Goal: Task Accomplishment & Management: Use online tool/utility

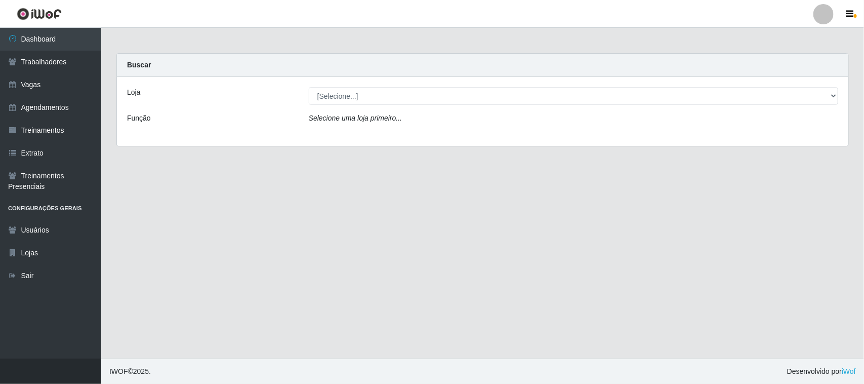
click at [309, 87] on select "[Selecione...] Nordestão - [GEOGRAPHIC_DATA]" at bounding box center [573, 96] width 529 height 18
click at [614, 99] on select "[Selecione...] Nordestão - [GEOGRAPHIC_DATA]" at bounding box center [573, 96] width 529 height 18
select select "420"
click at [309, 87] on select "[Selecione...] Nordestão - [GEOGRAPHIC_DATA]" at bounding box center [573, 96] width 529 height 18
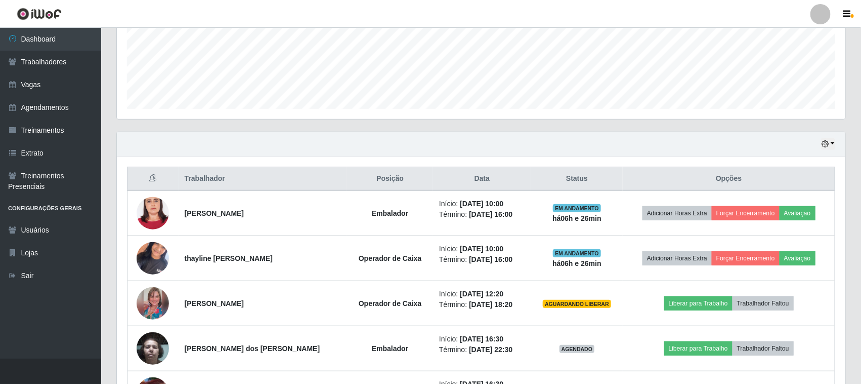
scroll to position [380, 0]
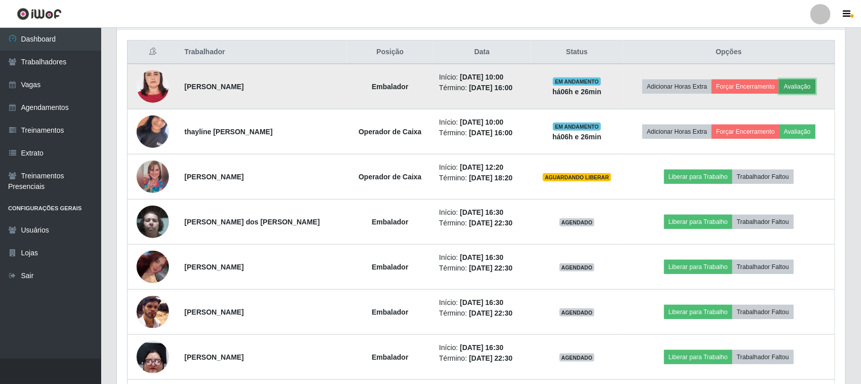
click at [810, 79] on button "Avaliação" at bounding box center [798, 86] width 36 height 14
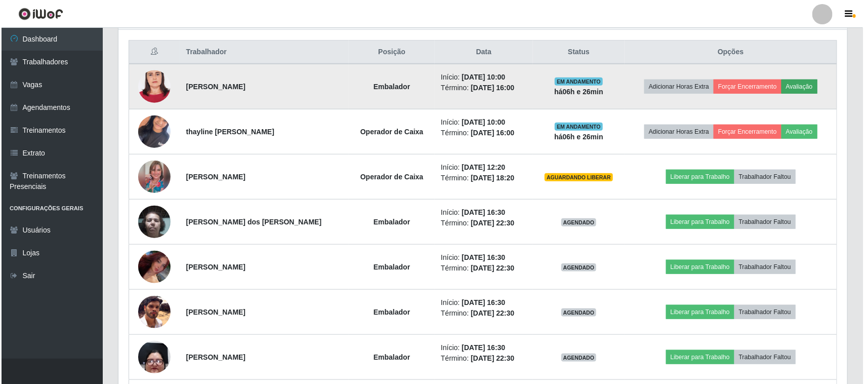
scroll to position [211, 722]
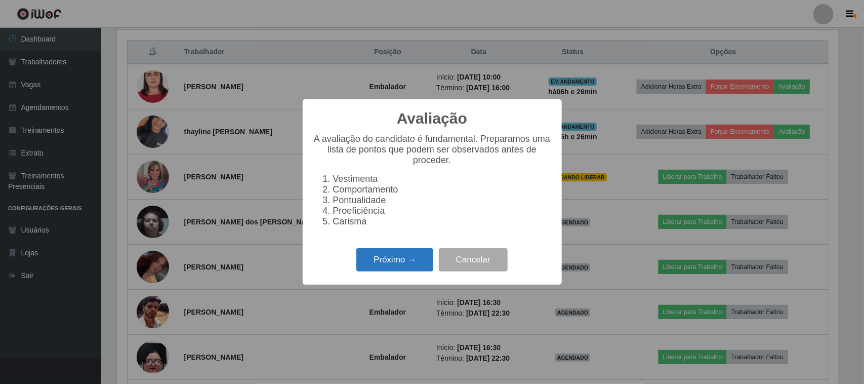
click at [381, 271] on button "Próximo →" at bounding box center [394, 260] width 77 height 24
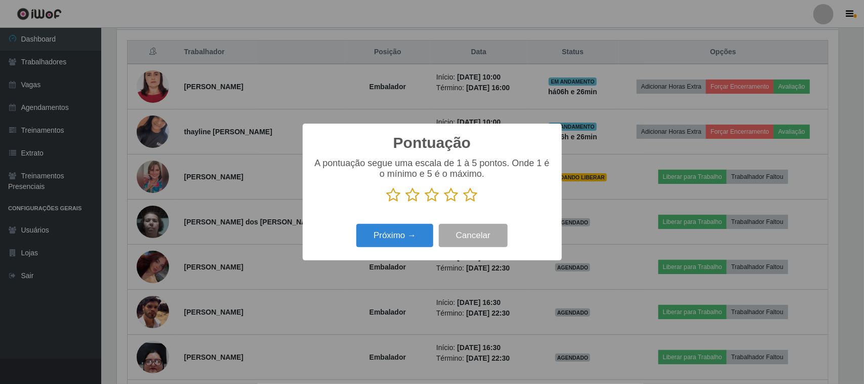
click at [464, 192] on icon at bounding box center [471, 194] width 14 height 15
click at [464, 202] on input "radio" at bounding box center [464, 202] width 0 height 0
click at [484, 195] on p at bounding box center [432, 194] width 239 height 15
click at [388, 233] on button "Próximo →" at bounding box center [394, 236] width 77 height 24
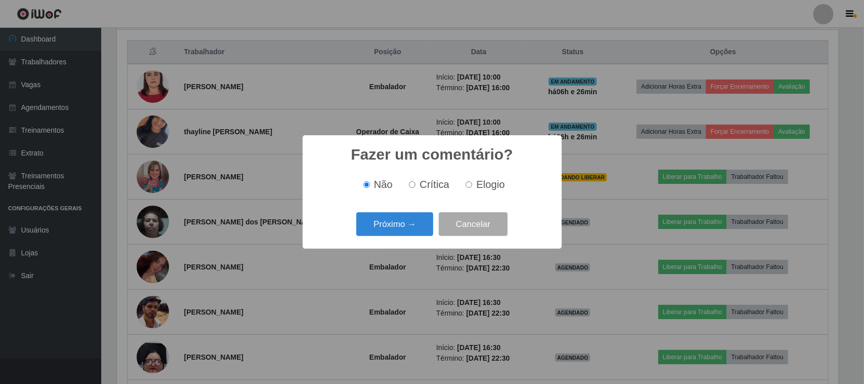
click at [489, 185] on span "Elogio" at bounding box center [490, 184] width 28 height 11
click at [472, 185] on input "Elogio" at bounding box center [469, 184] width 7 height 7
radio input "true"
click at [390, 226] on button "Próximo →" at bounding box center [394, 224] width 77 height 24
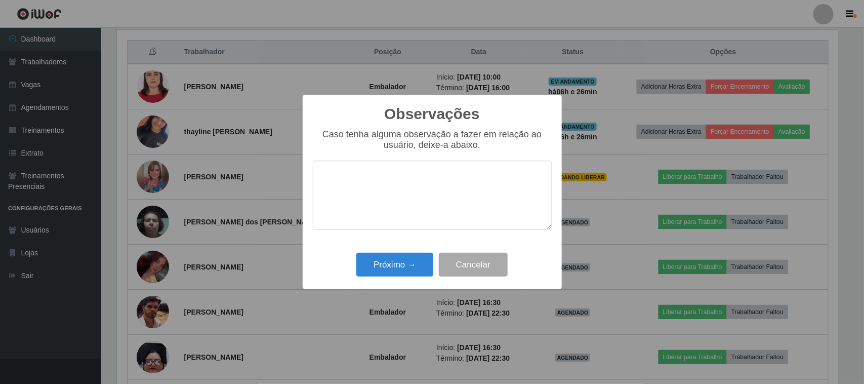
click at [481, 169] on textarea at bounding box center [432, 194] width 239 height 69
type textarea "pontual"
click at [400, 269] on button "Próximo →" at bounding box center [394, 265] width 77 height 24
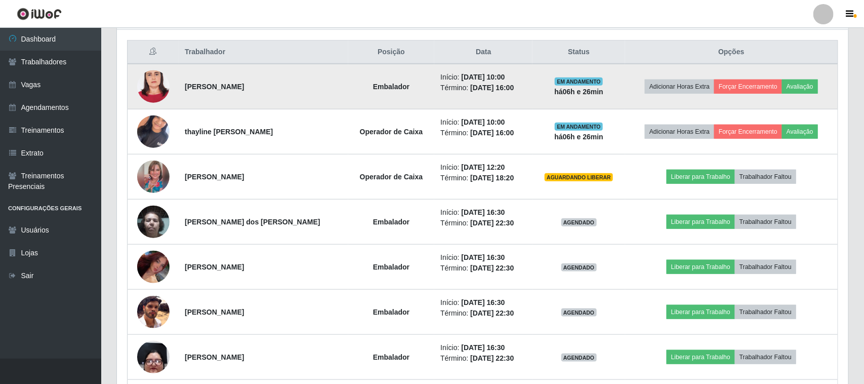
scroll to position [211, 729]
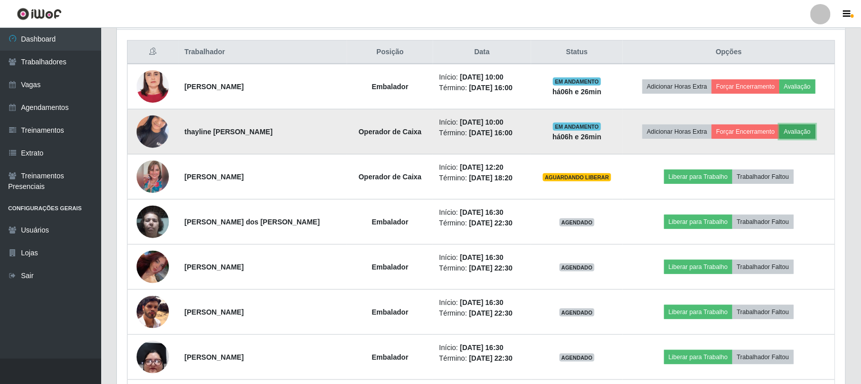
click at [796, 130] on button "Avaliação" at bounding box center [798, 132] width 36 height 14
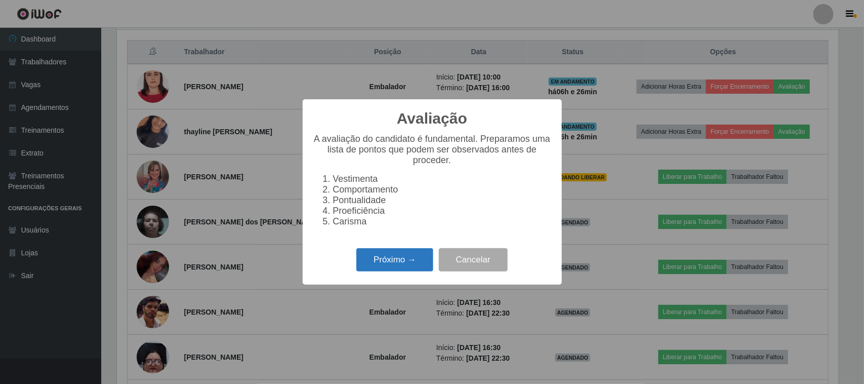
click at [413, 257] on button "Próximo →" at bounding box center [394, 260] width 77 height 24
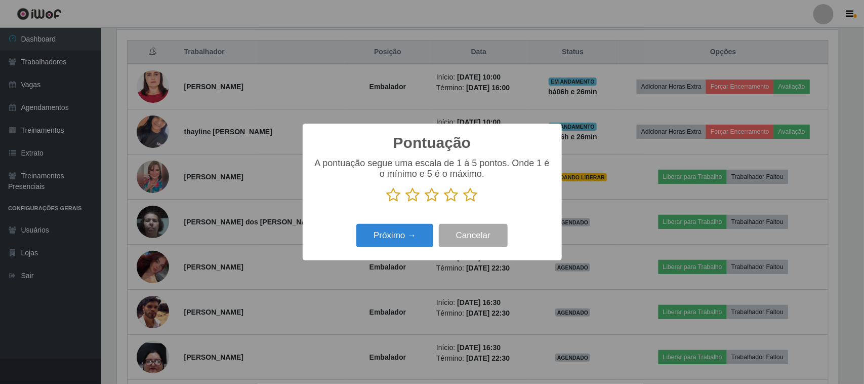
click at [469, 199] on icon at bounding box center [471, 194] width 14 height 15
click at [464, 202] on input "radio" at bounding box center [464, 202] width 0 height 0
click at [411, 236] on button "Próximo →" at bounding box center [394, 236] width 77 height 24
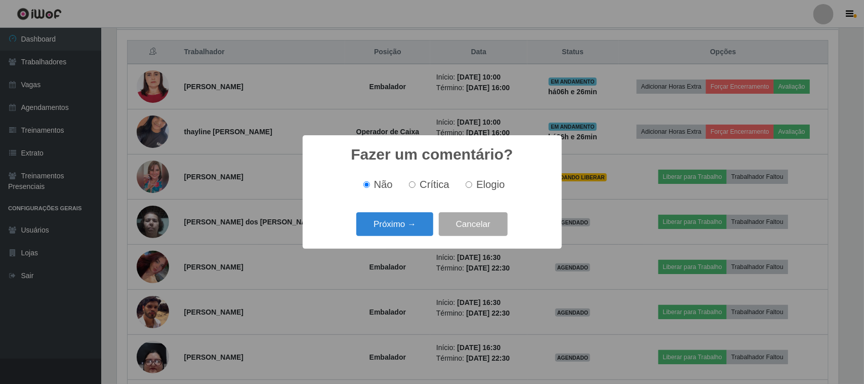
click at [474, 187] on label "Elogio" at bounding box center [483, 185] width 43 height 12
click at [472, 187] on input "Elogio" at bounding box center [469, 184] width 7 height 7
radio input "true"
click at [380, 221] on button "Próximo →" at bounding box center [394, 224] width 77 height 24
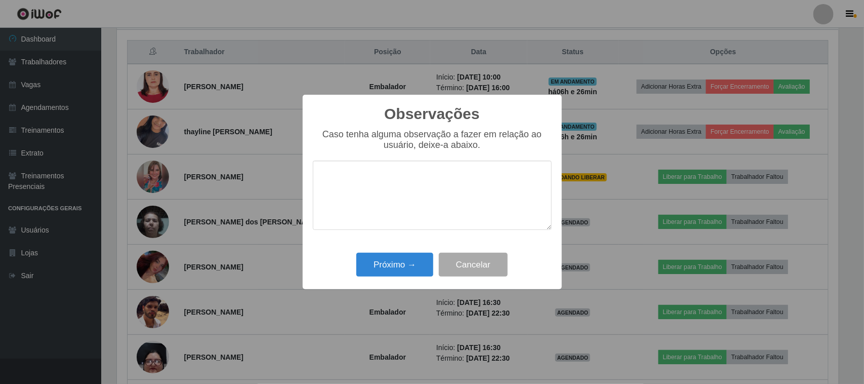
click at [468, 193] on textarea at bounding box center [432, 194] width 239 height 69
type textarea "pontual"
click at [396, 271] on button "Próximo →" at bounding box center [394, 265] width 77 height 24
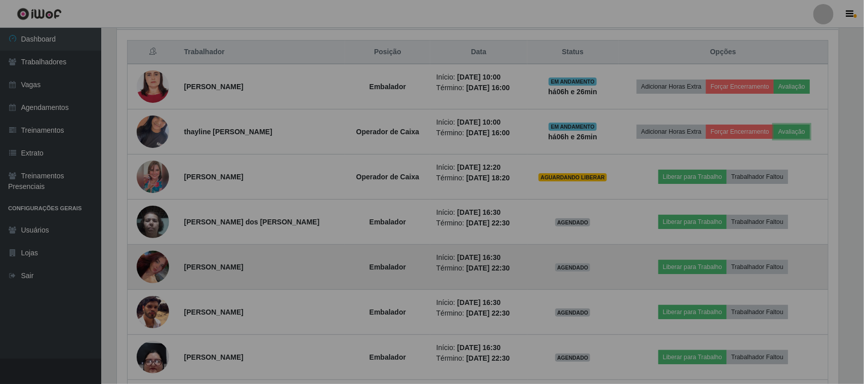
scroll to position [211, 729]
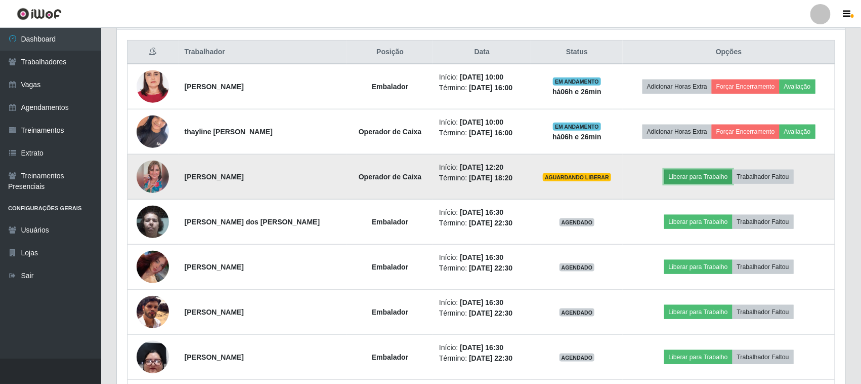
click at [690, 183] on button "Liberar para Trabalho" at bounding box center [699, 177] width 68 height 14
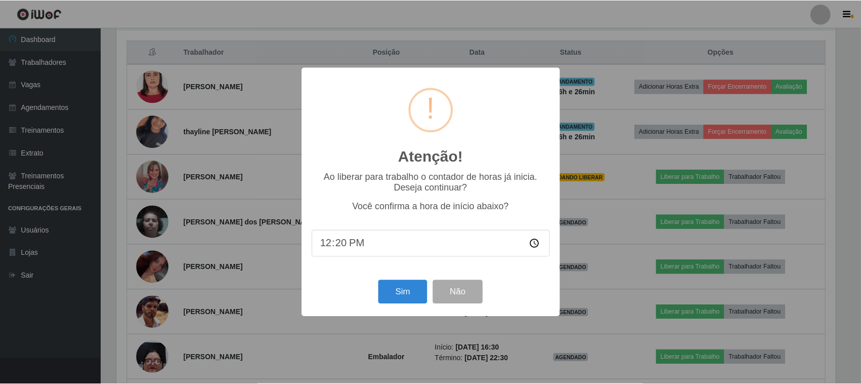
scroll to position [211, 722]
click at [414, 292] on button "Sim" at bounding box center [404, 292] width 49 height 24
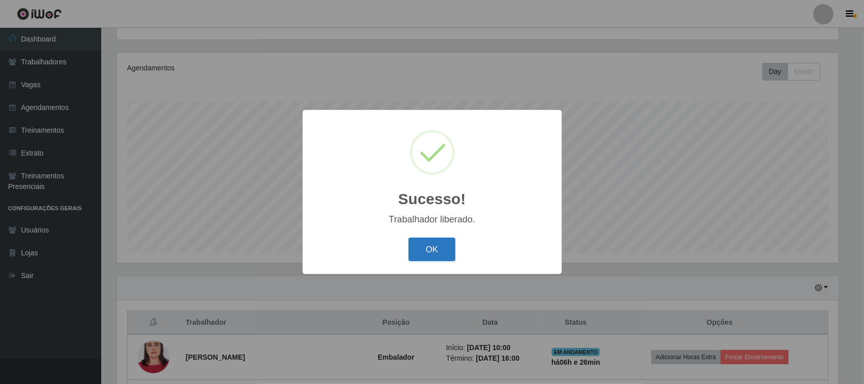
click at [429, 251] on button "OK" at bounding box center [431, 249] width 47 height 24
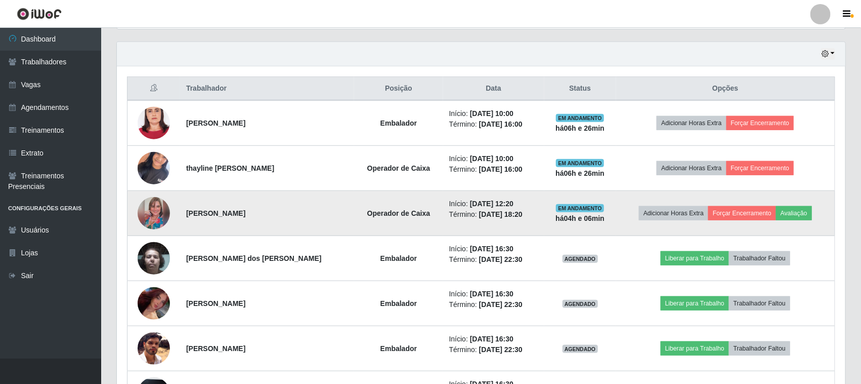
scroll to position [362, 0]
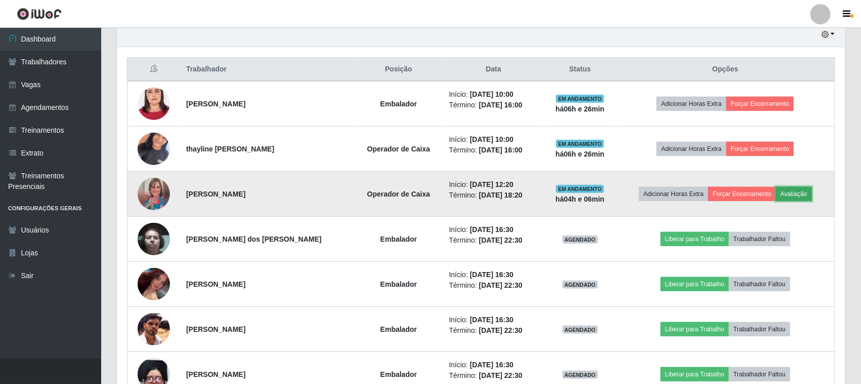
click at [795, 196] on button "Avaliação" at bounding box center [794, 194] width 36 height 14
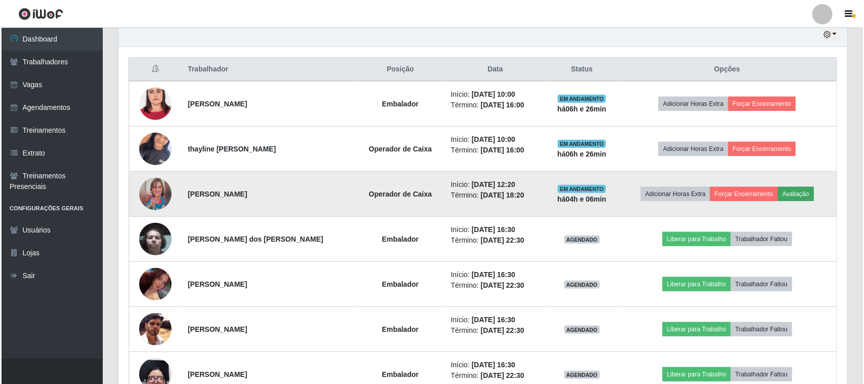
scroll to position [0, 0]
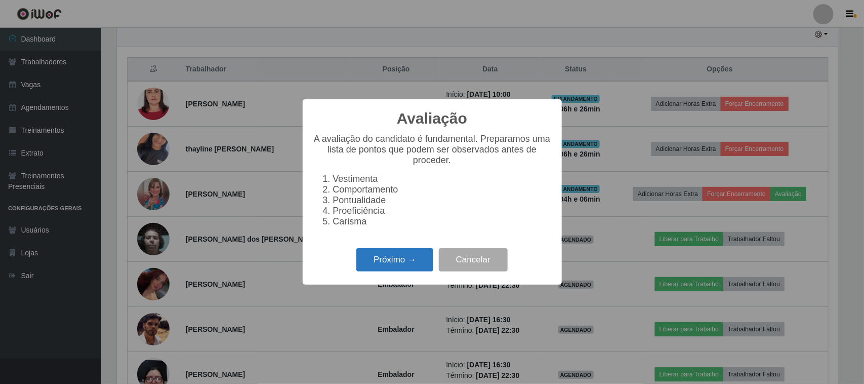
click at [407, 261] on button "Próximo →" at bounding box center [394, 260] width 77 height 24
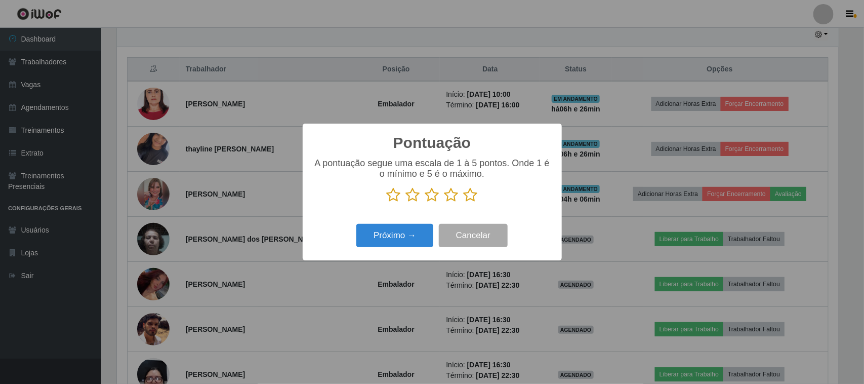
click at [476, 202] on icon at bounding box center [471, 194] width 14 height 15
click at [464, 202] on input "radio" at bounding box center [464, 202] width 0 height 0
click at [414, 239] on button "Próximo →" at bounding box center [394, 236] width 77 height 24
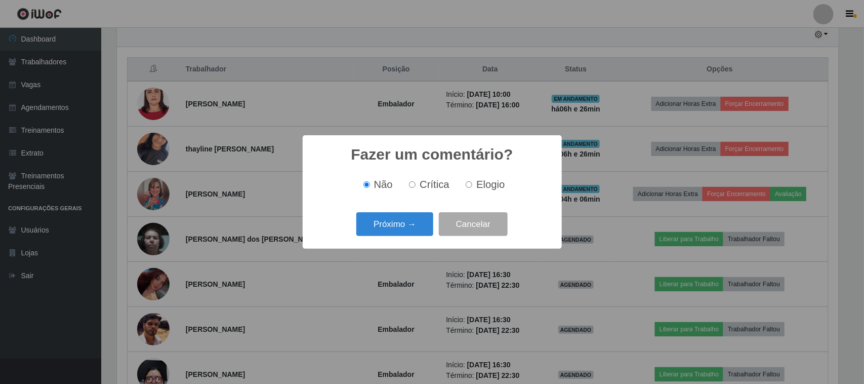
click at [480, 195] on div "Não Crítica Elogio" at bounding box center [432, 185] width 239 height 30
click at [494, 186] on span "Elogio" at bounding box center [490, 184] width 28 height 11
click at [472, 186] on input "Elogio" at bounding box center [469, 184] width 7 height 7
radio input "true"
click at [422, 218] on button "Próximo →" at bounding box center [394, 224] width 77 height 24
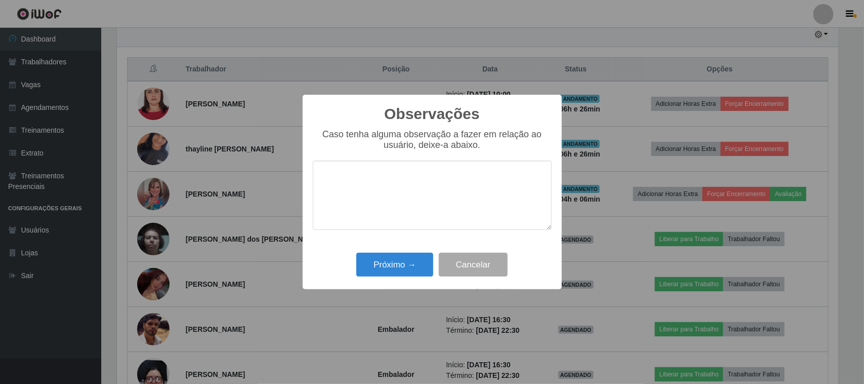
click at [455, 197] on textarea at bounding box center [432, 194] width 239 height 69
type textarea "pontual"
click at [411, 264] on button "Próximo →" at bounding box center [394, 265] width 77 height 24
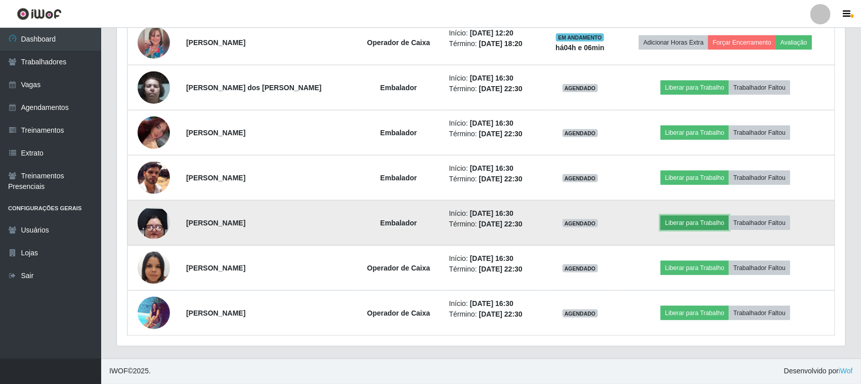
click at [676, 226] on button "Liberar para Trabalho" at bounding box center [695, 223] width 68 height 14
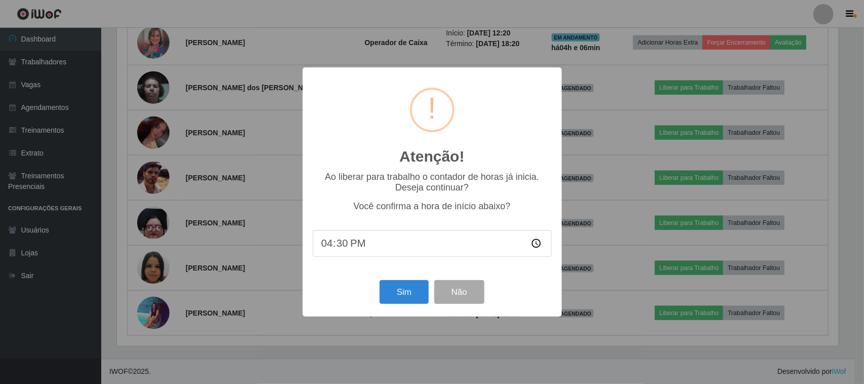
click at [396, 281] on div "Sim Não" at bounding box center [432, 291] width 239 height 29
click at [395, 293] on button "Sim" at bounding box center [404, 292] width 49 height 24
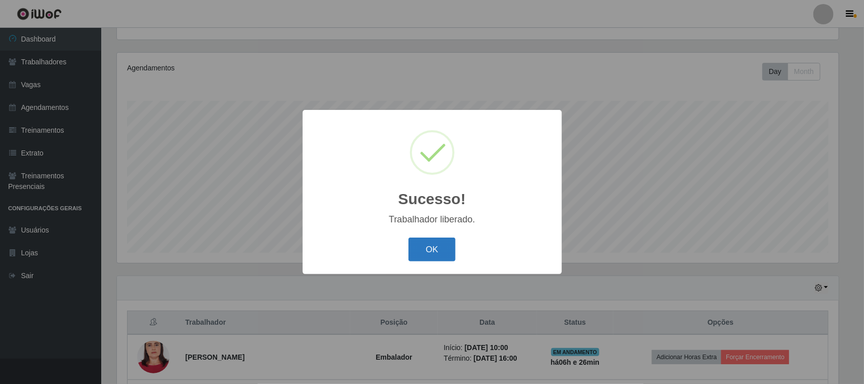
click at [428, 244] on button "OK" at bounding box center [431, 249] width 47 height 24
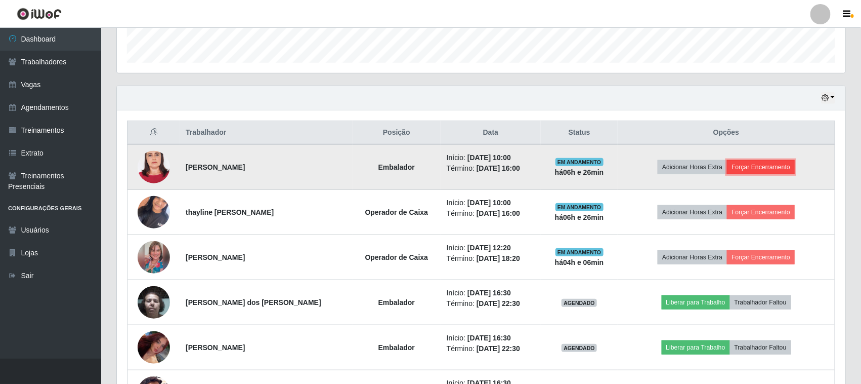
click at [772, 170] on button "Forçar Encerramento" at bounding box center [761, 167] width 68 height 14
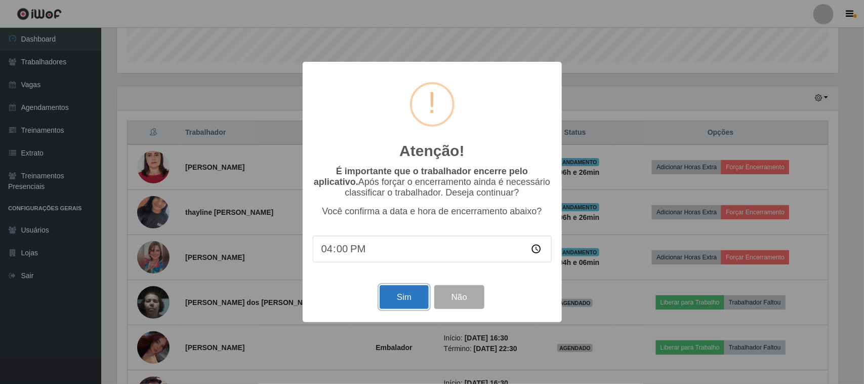
click at [419, 299] on button "Sim" at bounding box center [404, 297] width 49 height 24
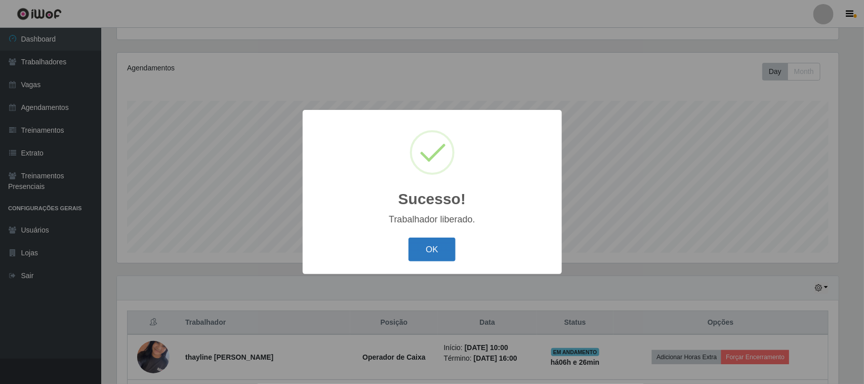
click at [418, 241] on button "OK" at bounding box center [431, 249] width 47 height 24
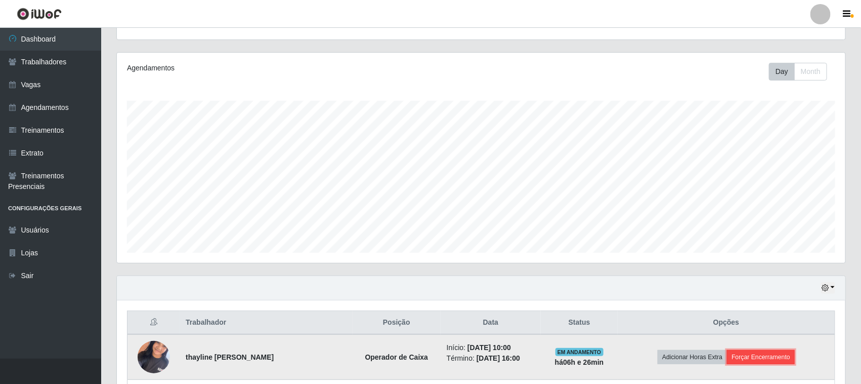
click at [750, 353] on button "Forçar Encerramento" at bounding box center [761, 357] width 68 height 14
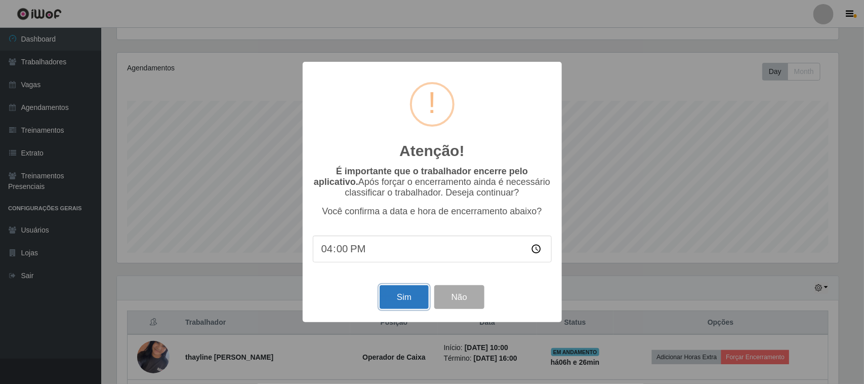
click at [423, 301] on button "Sim" at bounding box center [404, 297] width 49 height 24
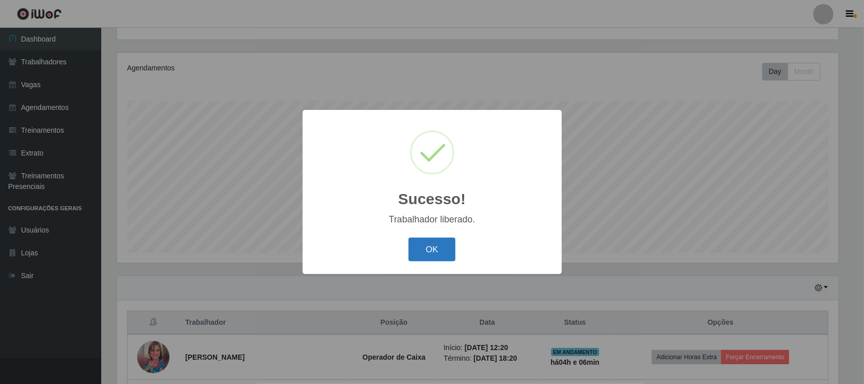
click at [436, 244] on button "OK" at bounding box center [431, 249] width 47 height 24
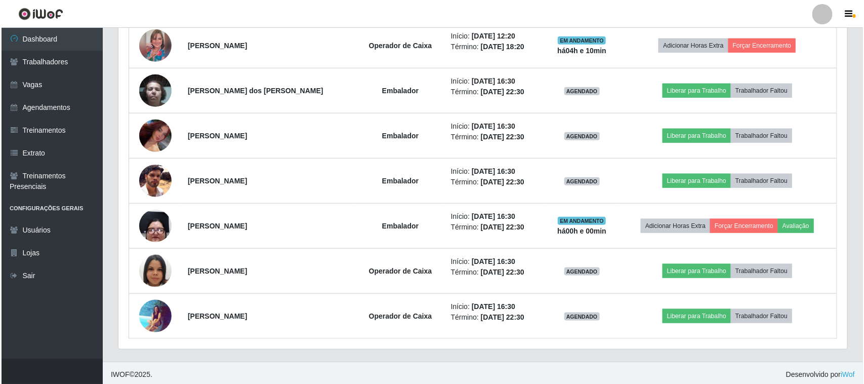
scroll to position [425, 0]
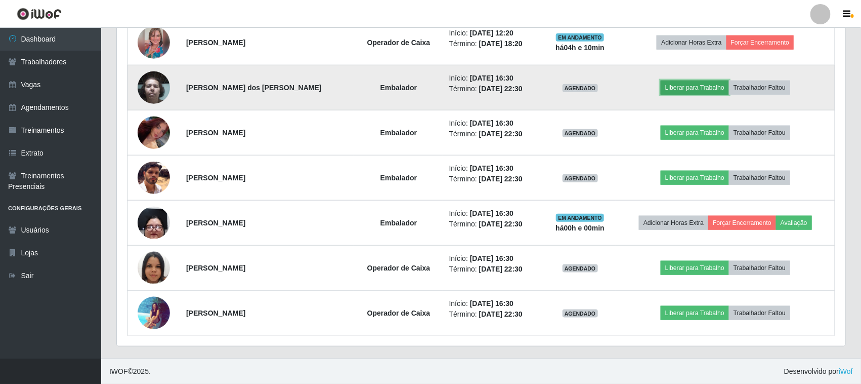
click at [700, 85] on button "Liberar para Trabalho" at bounding box center [695, 87] width 68 height 14
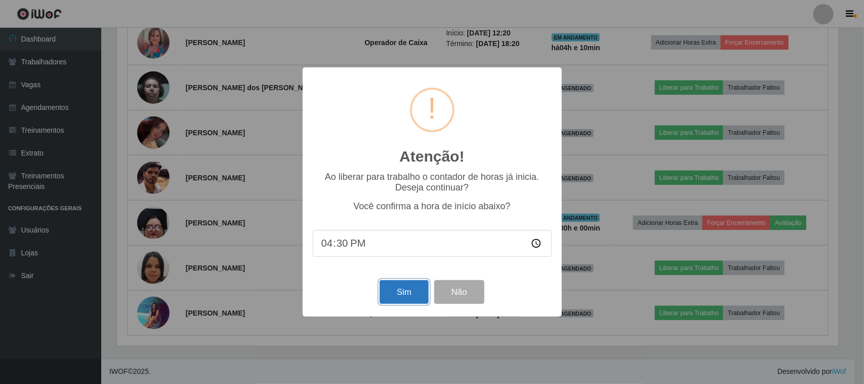
click at [404, 286] on button "Sim" at bounding box center [404, 292] width 49 height 24
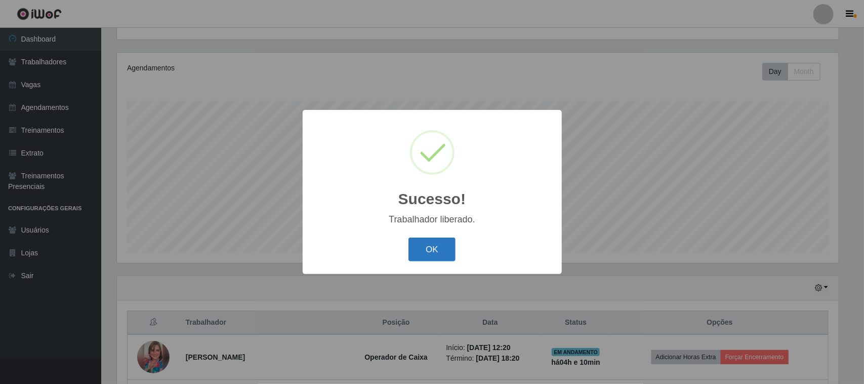
click at [436, 241] on button "OK" at bounding box center [431, 249] width 47 height 24
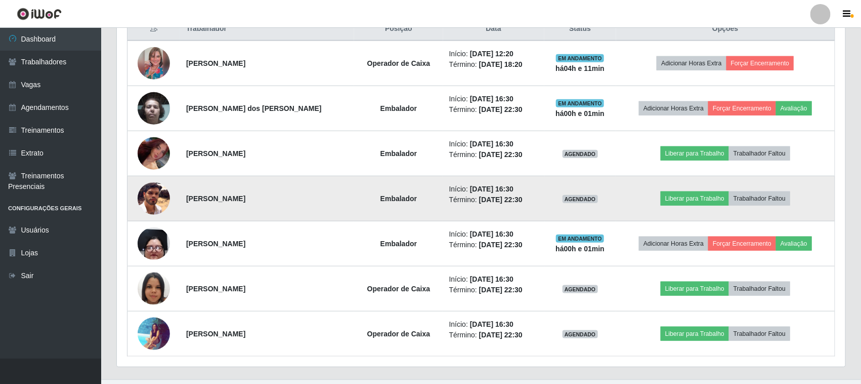
scroll to position [425, 0]
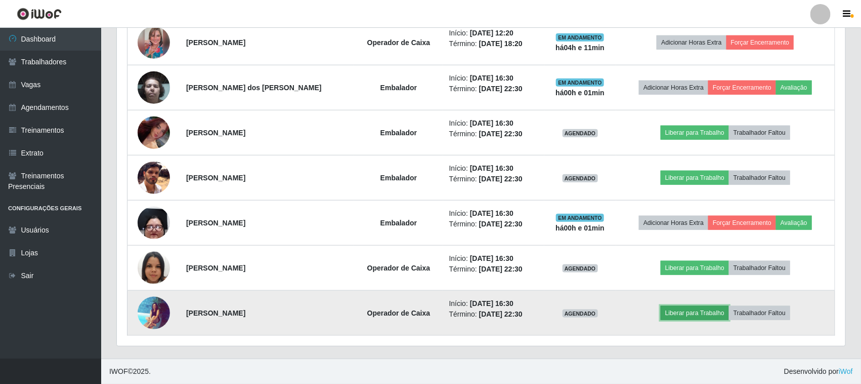
click at [705, 309] on button "Liberar para Trabalho" at bounding box center [695, 313] width 68 height 14
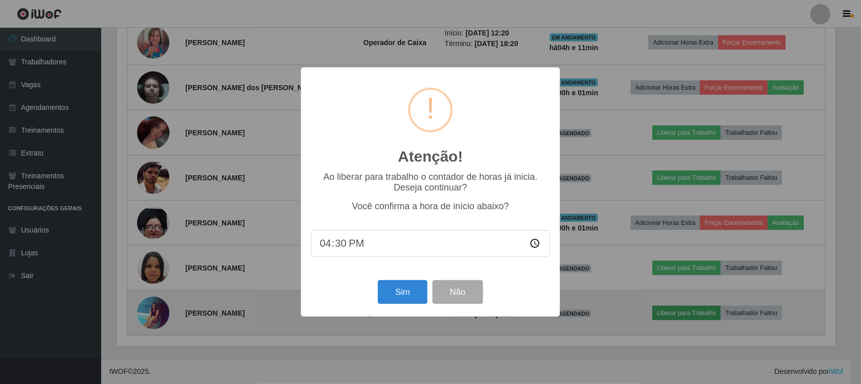
scroll to position [211, 722]
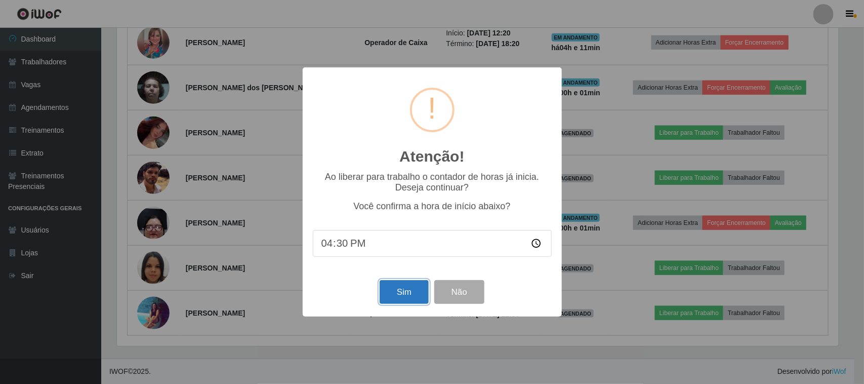
click at [397, 294] on button "Sim" at bounding box center [404, 292] width 49 height 24
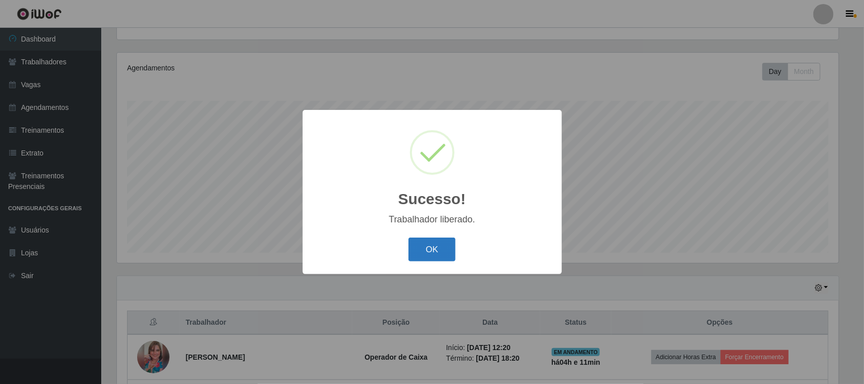
click at [426, 254] on button "OK" at bounding box center [431, 249] width 47 height 24
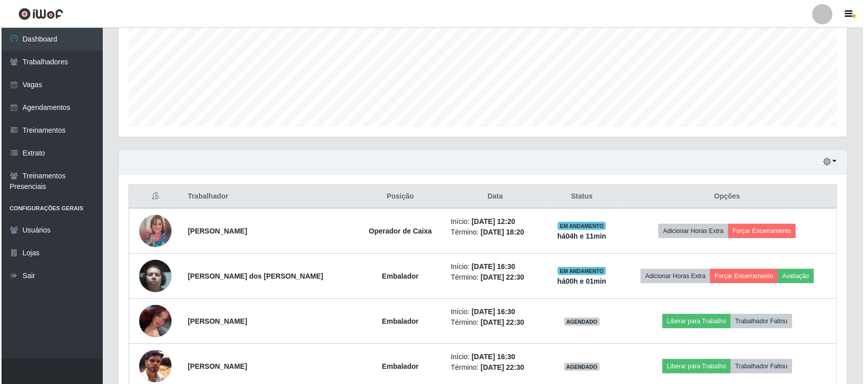
scroll to position [362, 0]
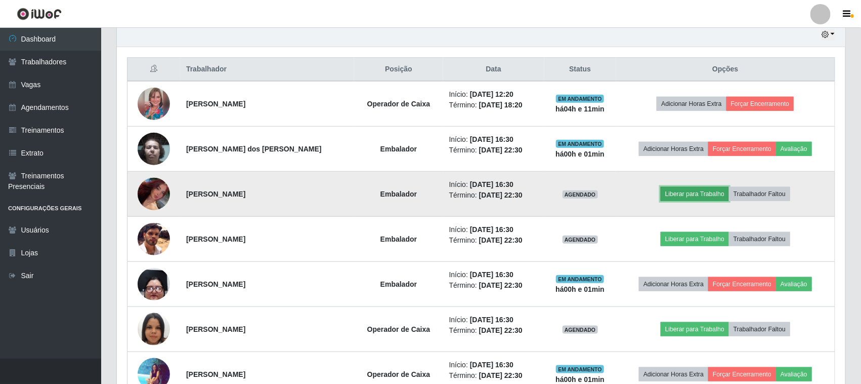
click at [675, 195] on button "Liberar para Trabalho" at bounding box center [695, 194] width 68 height 14
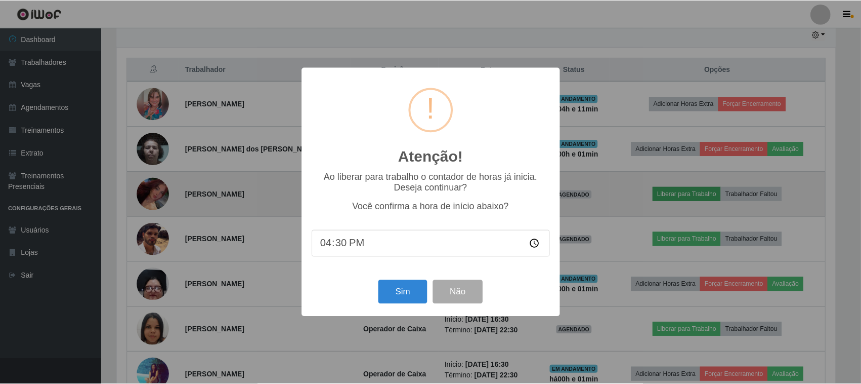
scroll to position [211, 722]
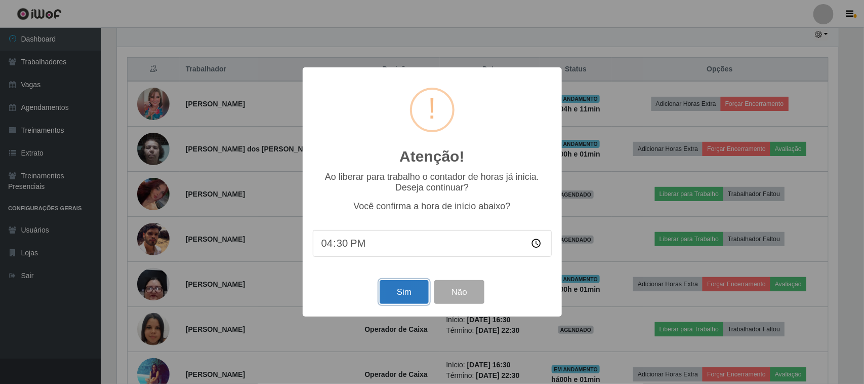
click at [397, 292] on button "Sim" at bounding box center [404, 292] width 49 height 24
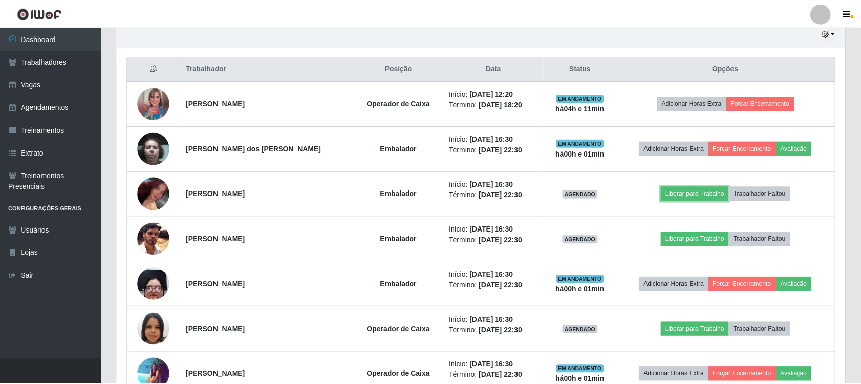
scroll to position [211, 729]
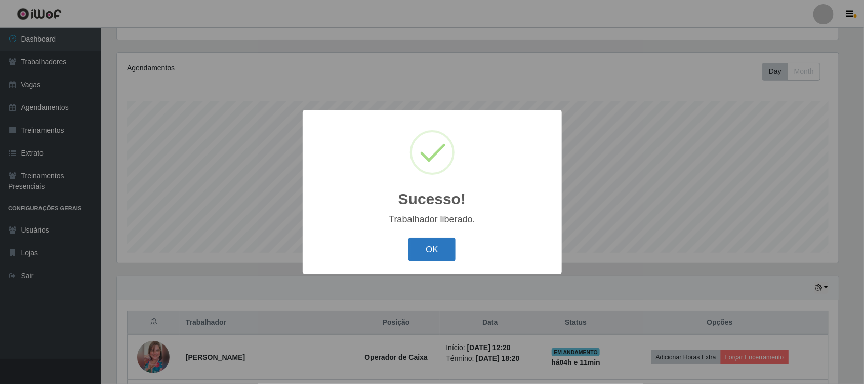
click at [420, 254] on button "OK" at bounding box center [431, 249] width 47 height 24
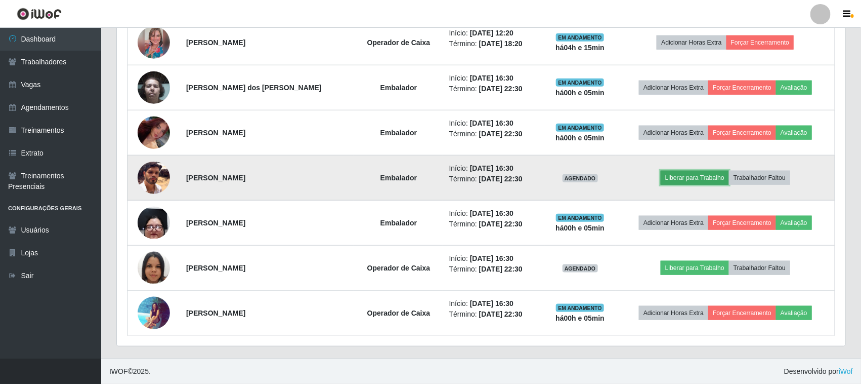
click at [691, 180] on button "Liberar para Trabalho" at bounding box center [695, 178] width 68 height 14
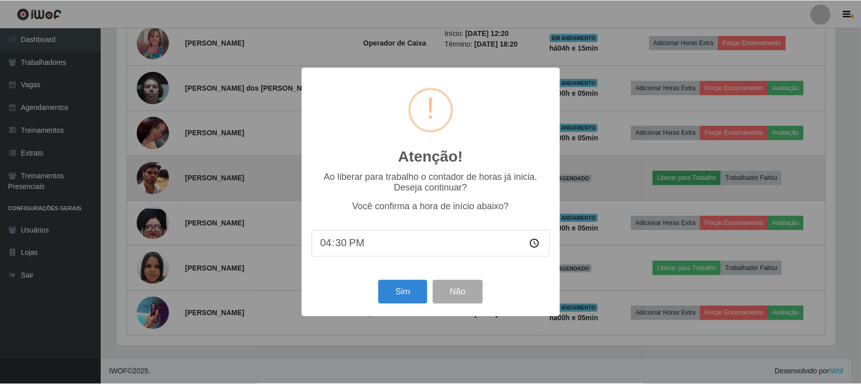
scroll to position [211, 722]
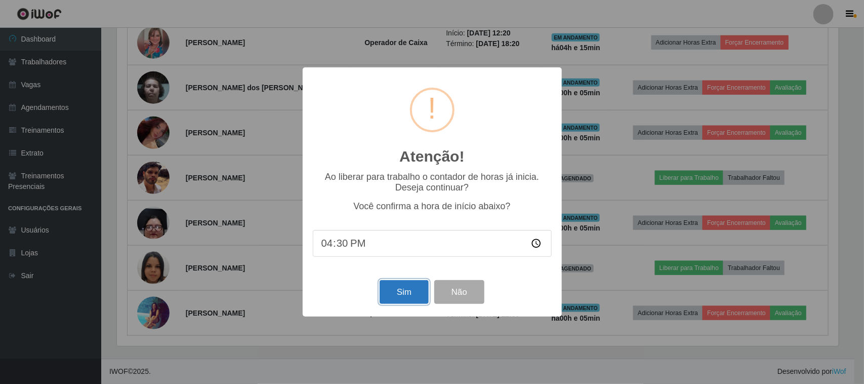
click at [403, 292] on button "Sim" at bounding box center [404, 292] width 49 height 24
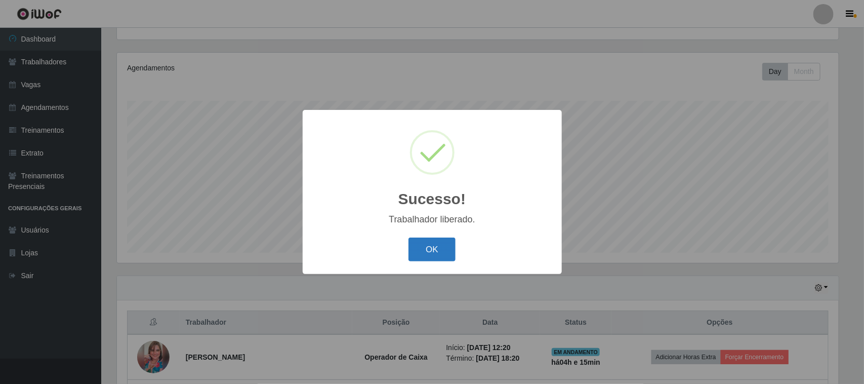
click at [435, 249] on button "OK" at bounding box center [431, 249] width 47 height 24
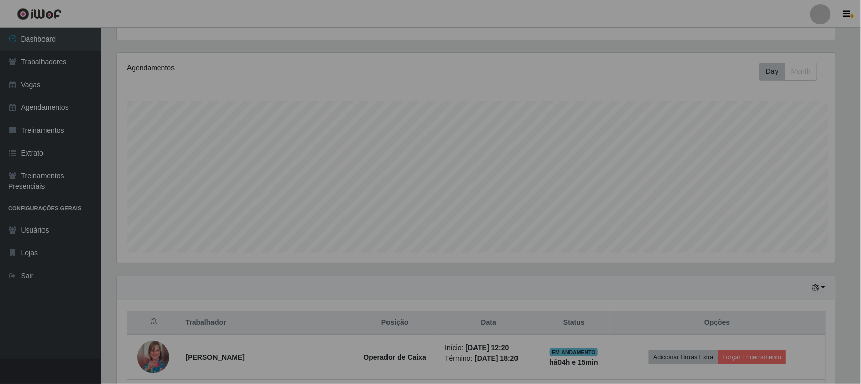
scroll to position [211, 729]
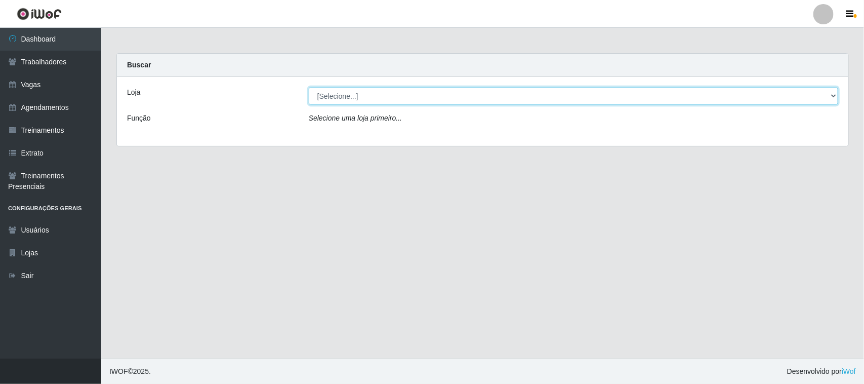
click at [357, 99] on select "[Selecione...] Nordestão - [GEOGRAPHIC_DATA]" at bounding box center [573, 96] width 529 height 18
select select "420"
click at [309, 87] on select "[Selecione...] Nordestão - [GEOGRAPHIC_DATA]" at bounding box center [573, 96] width 529 height 18
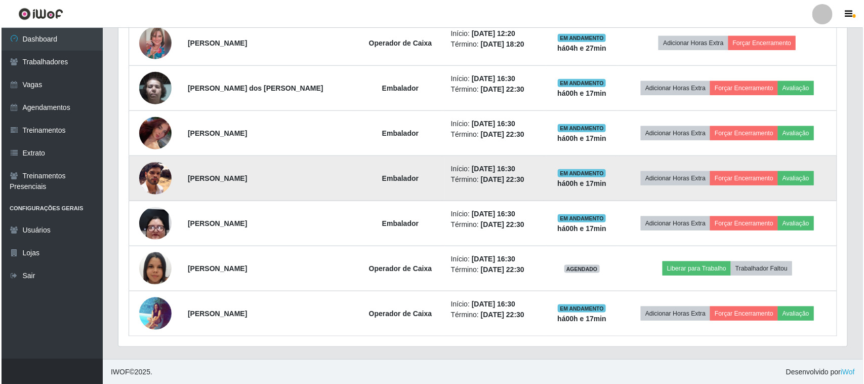
scroll to position [425, 0]
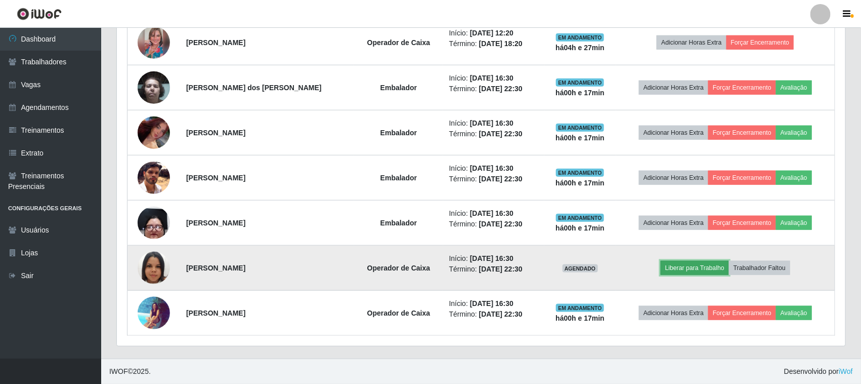
click at [709, 266] on button "Liberar para Trabalho" at bounding box center [695, 268] width 68 height 14
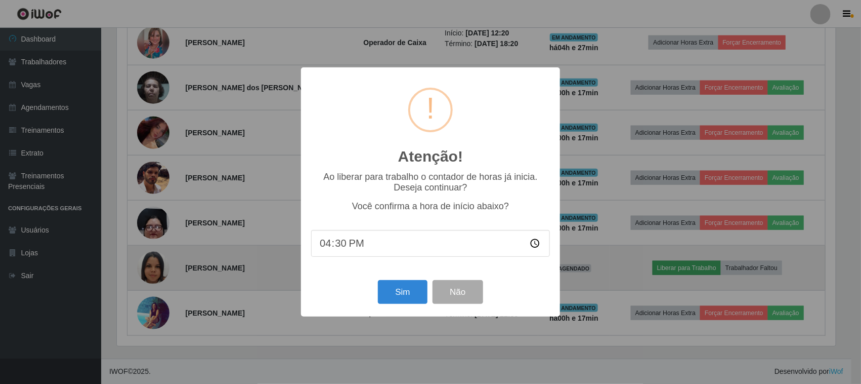
scroll to position [211, 722]
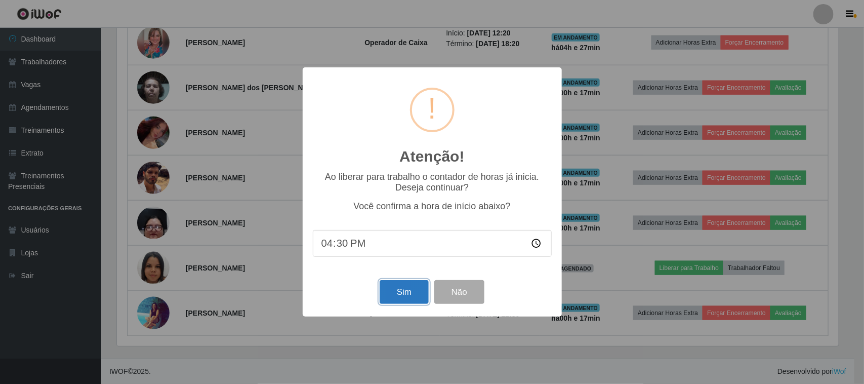
click at [401, 296] on button "Sim" at bounding box center [404, 292] width 49 height 24
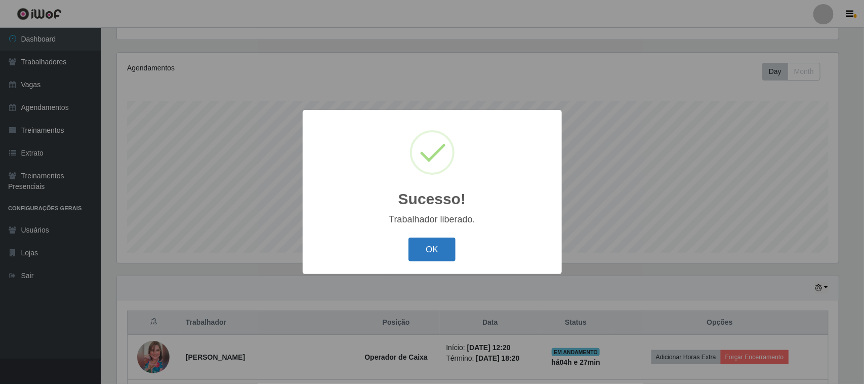
click at [418, 243] on button "OK" at bounding box center [431, 249] width 47 height 24
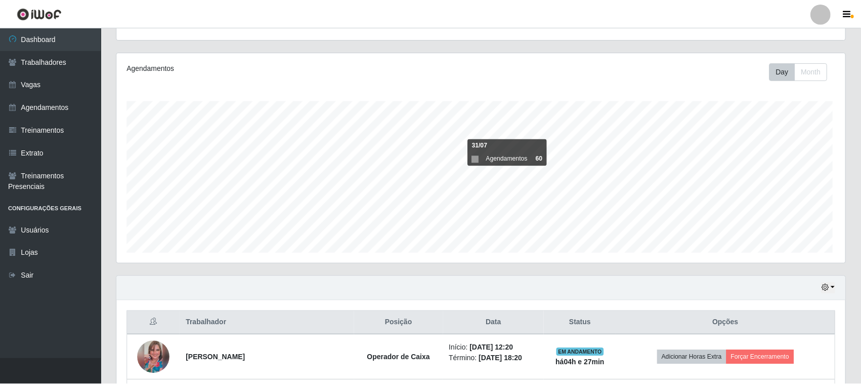
scroll to position [211, 729]
